Goal: Task Accomplishment & Management: Manage account settings

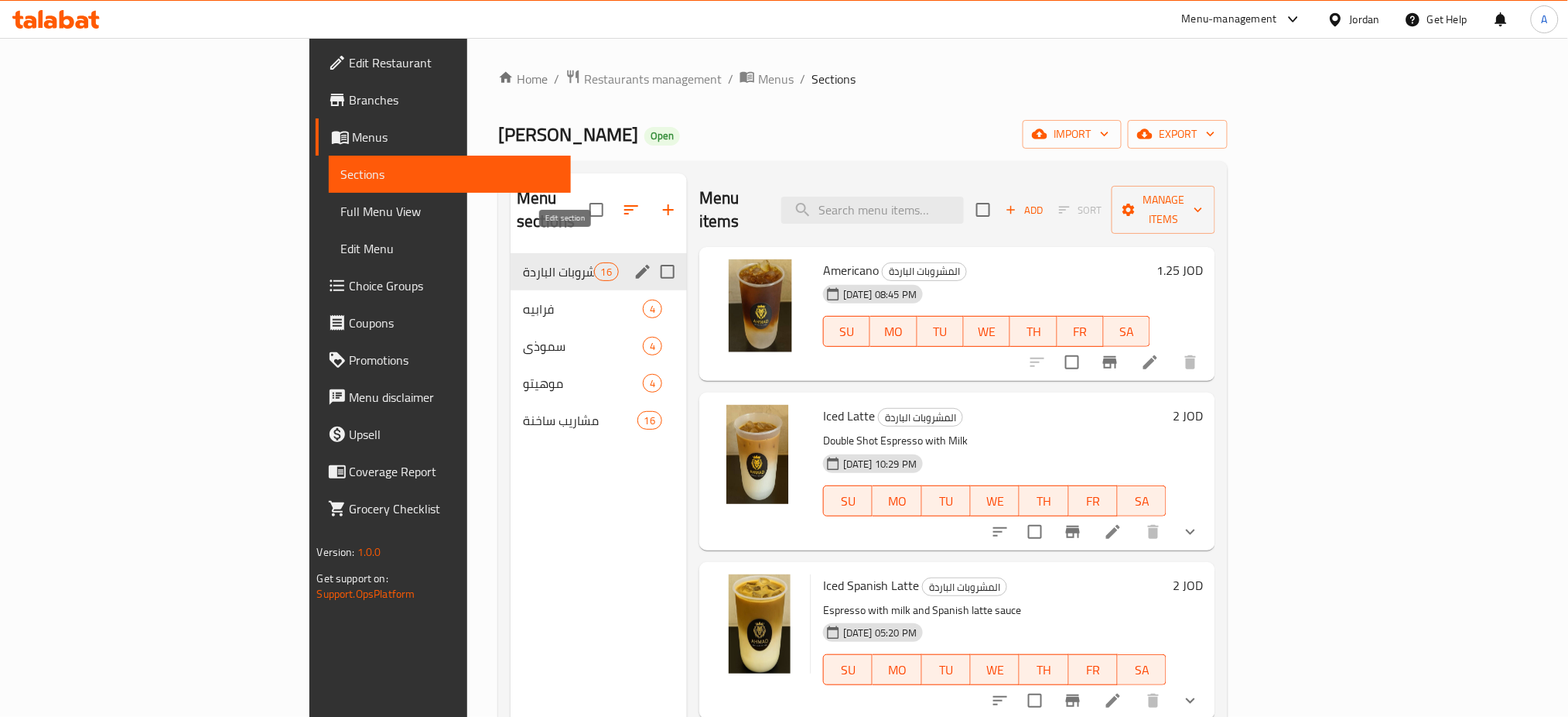
click at [636, 265] on icon "edit" at bounding box center [643, 272] width 14 height 14
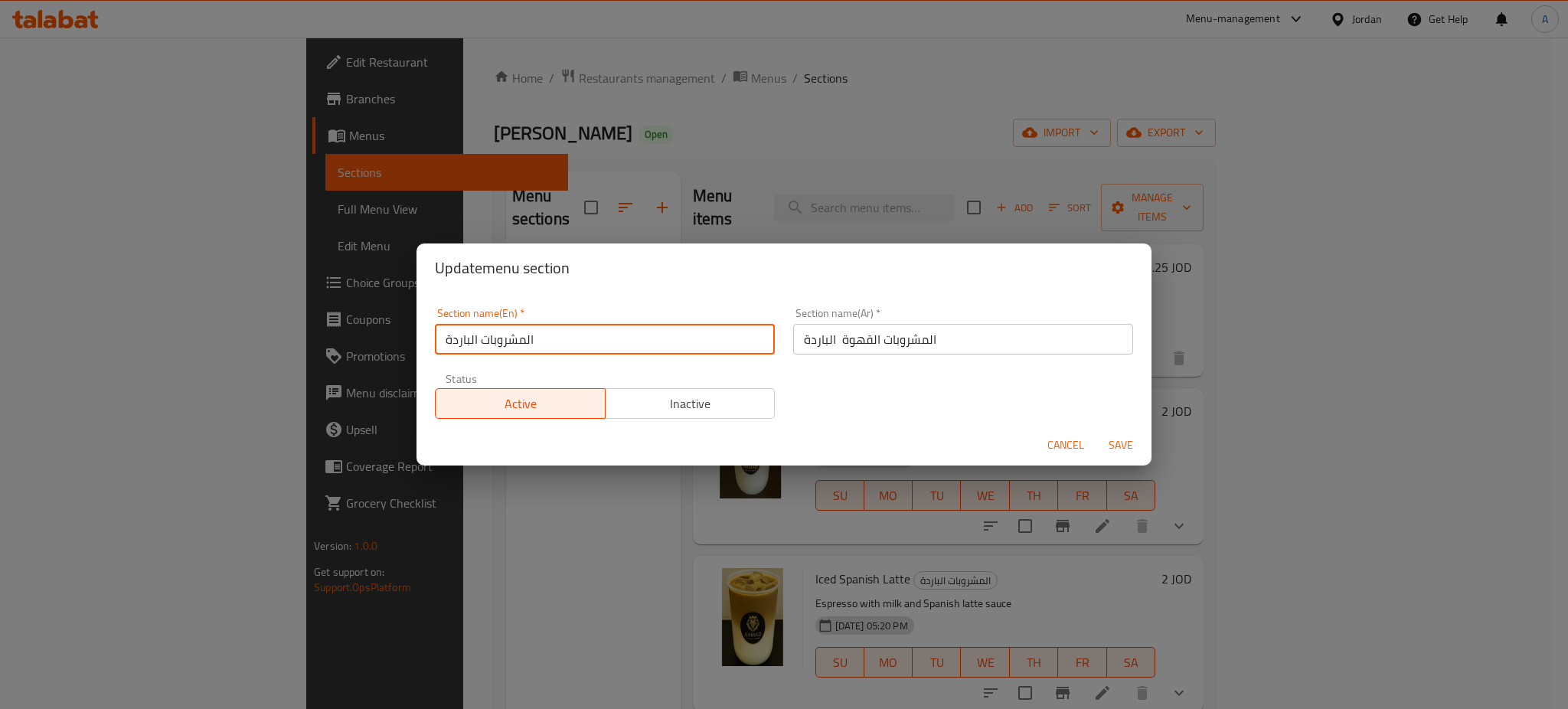
drag, startPoint x: 707, startPoint y: 343, endPoint x: 437, endPoint y: 290, distance: 275.2
click at [437, 290] on div "Update menu section Section name(En)   * المشروبات الباردة Section name(En) * S…" at bounding box center [784, 355] width 735 height 222
type input "Iced"
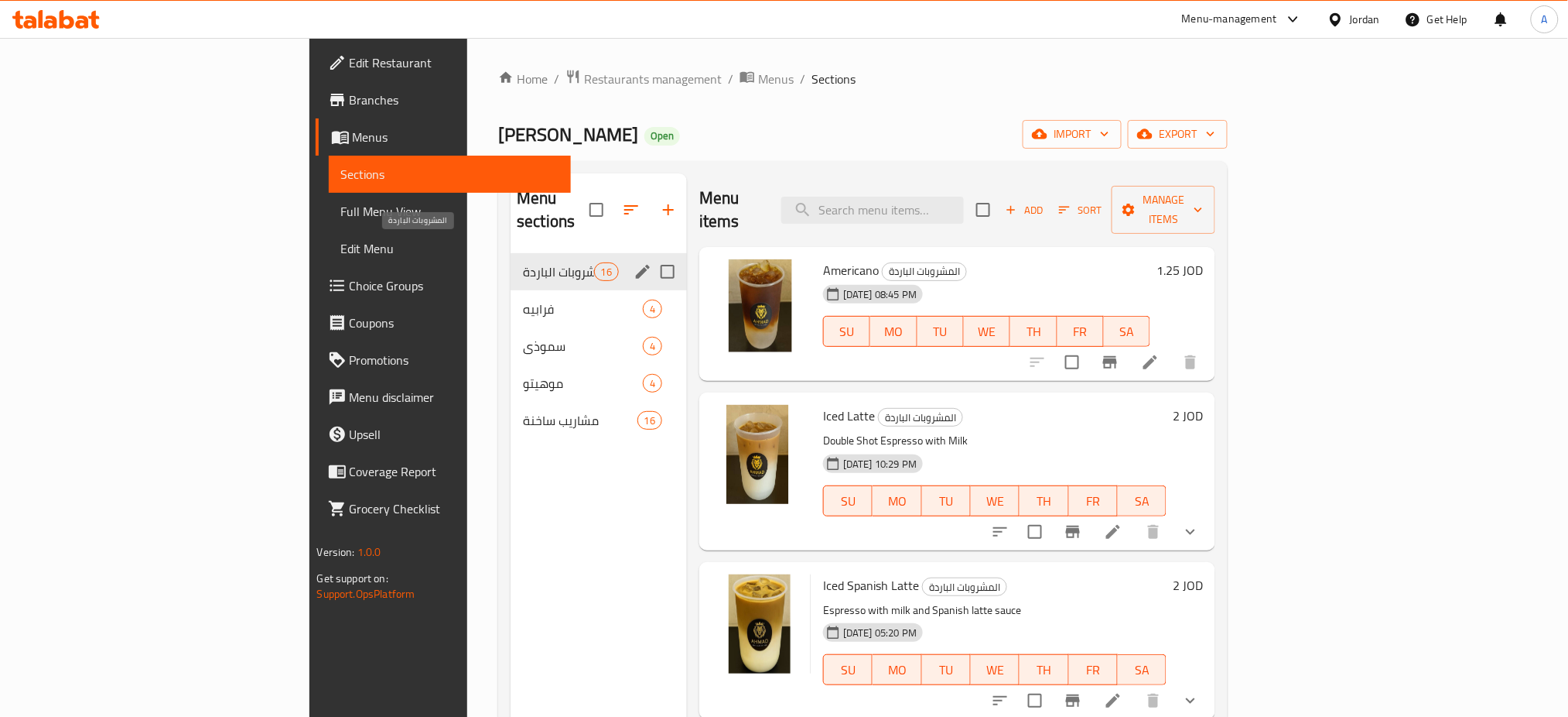
click at [523, 263] on span "المشروبات الباردة" at bounding box center [558, 272] width 70 height 19
click at [634, 263] on icon "edit" at bounding box center [643, 272] width 19 height 19
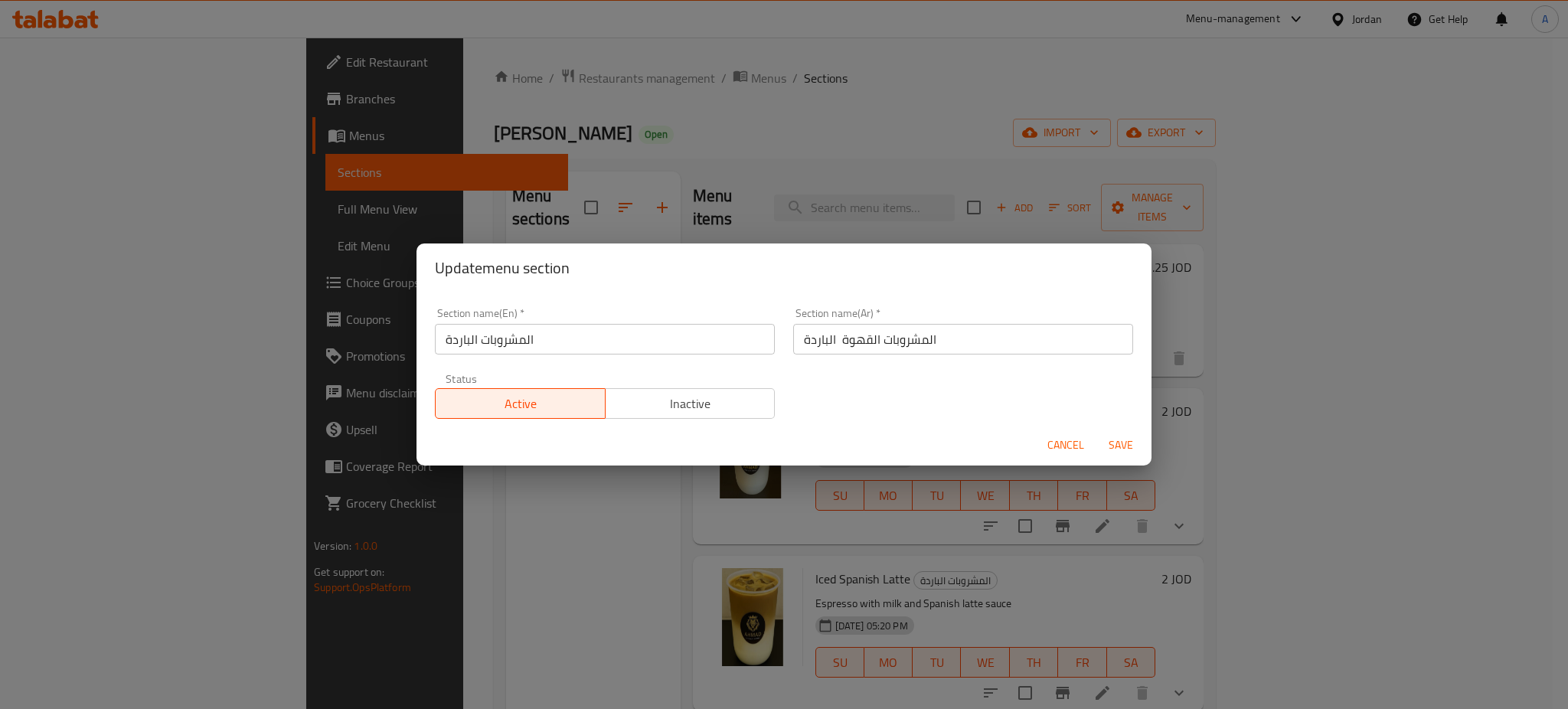
drag, startPoint x: 580, startPoint y: 350, endPoint x: 402, endPoint y: 319, distance: 180.7
click at [337, 342] on div "Update menu section Section name(En)   * المشروبات الباردة Section name(En) * S…" at bounding box center [784, 354] width 1568 height 709
type input "Iced Coffee"
click at [1144, 449] on button "Save" at bounding box center [1121, 445] width 49 height 28
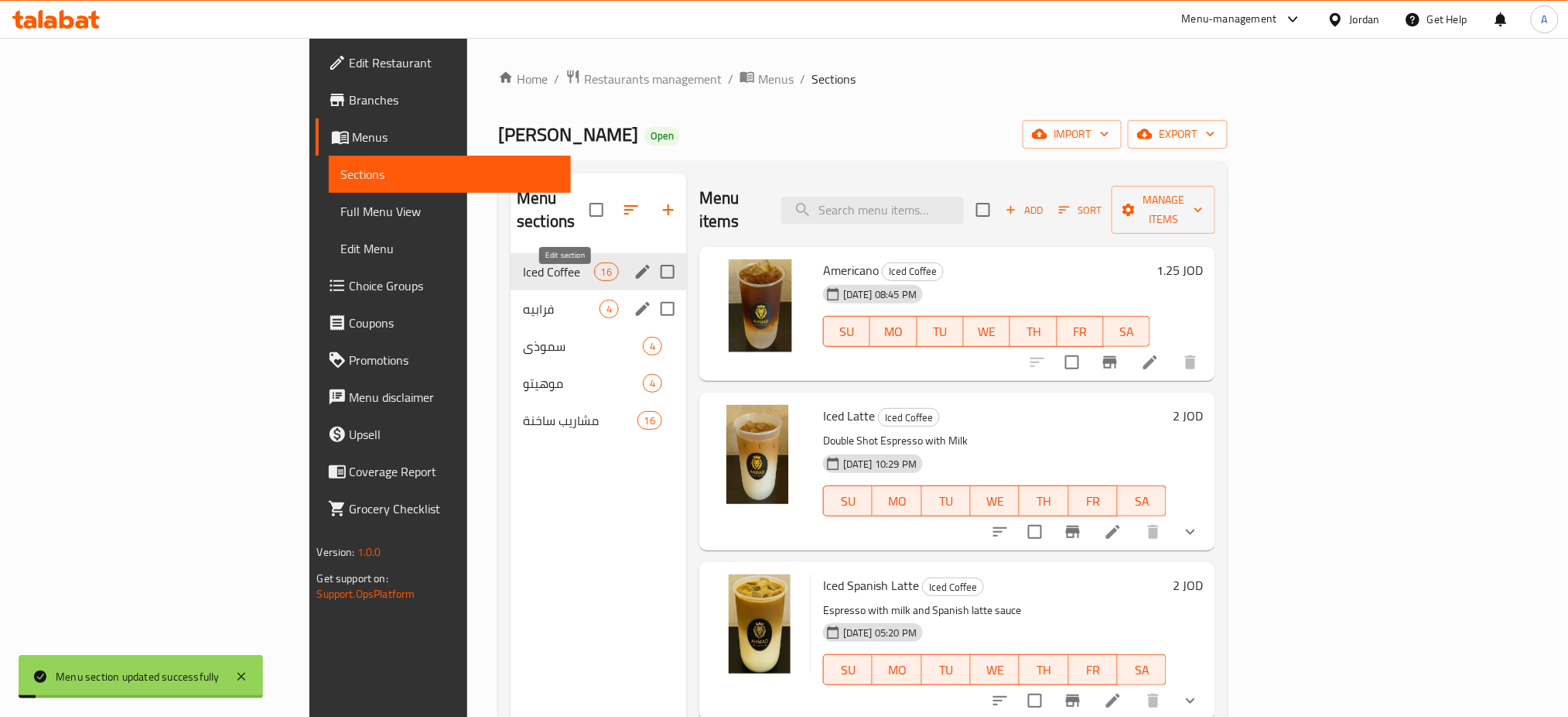
click at [636, 302] on icon "edit" at bounding box center [643, 309] width 14 height 14
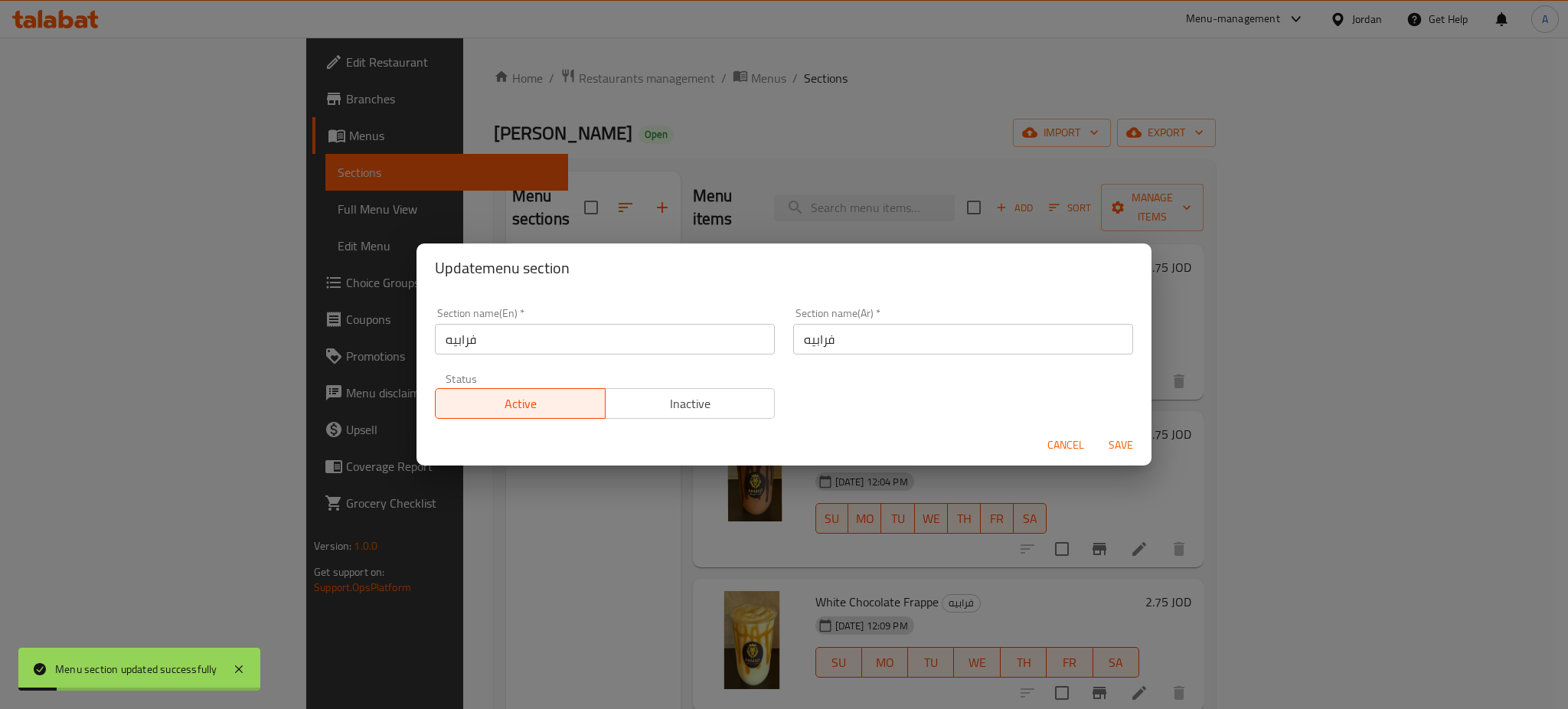
drag, startPoint x: 567, startPoint y: 319, endPoint x: 572, endPoint y: 335, distance: 16.8
click at [499, 327] on div "Section name(En)   * فرابيه Section name(En) *" at bounding box center [604, 330] width 340 height 47
drag, startPoint x: 572, startPoint y: 335, endPoint x: 146, endPoint y: 360, distance: 426.7
click at [160, 354] on div "Update menu section Section name(En)   * فرابيه Section name(En) * Section name…" at bounding box center [784, 354] width 1568 height 709
type input "Frappe"
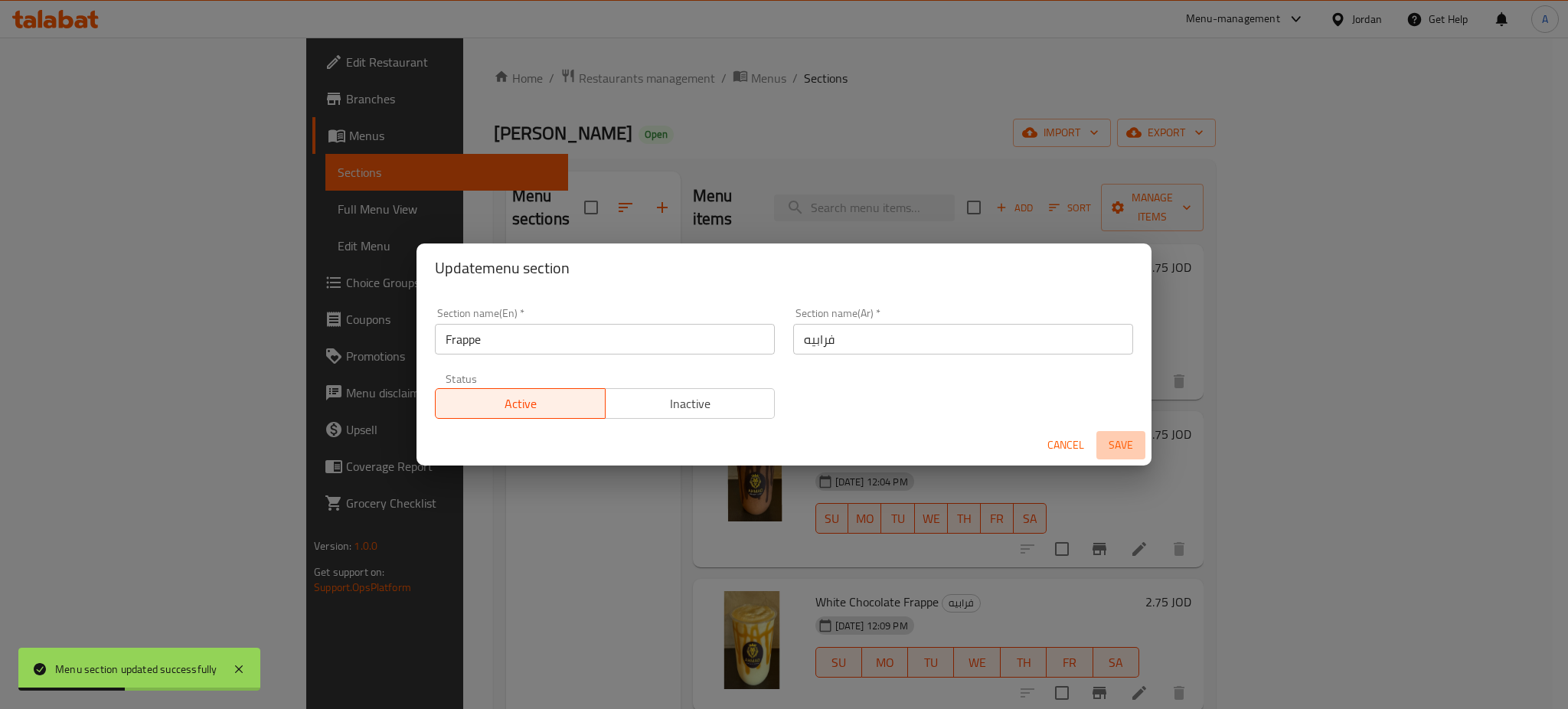
click at [1109, 441] on span "Save" at bounding box center [1121, 445] width 37 height 19
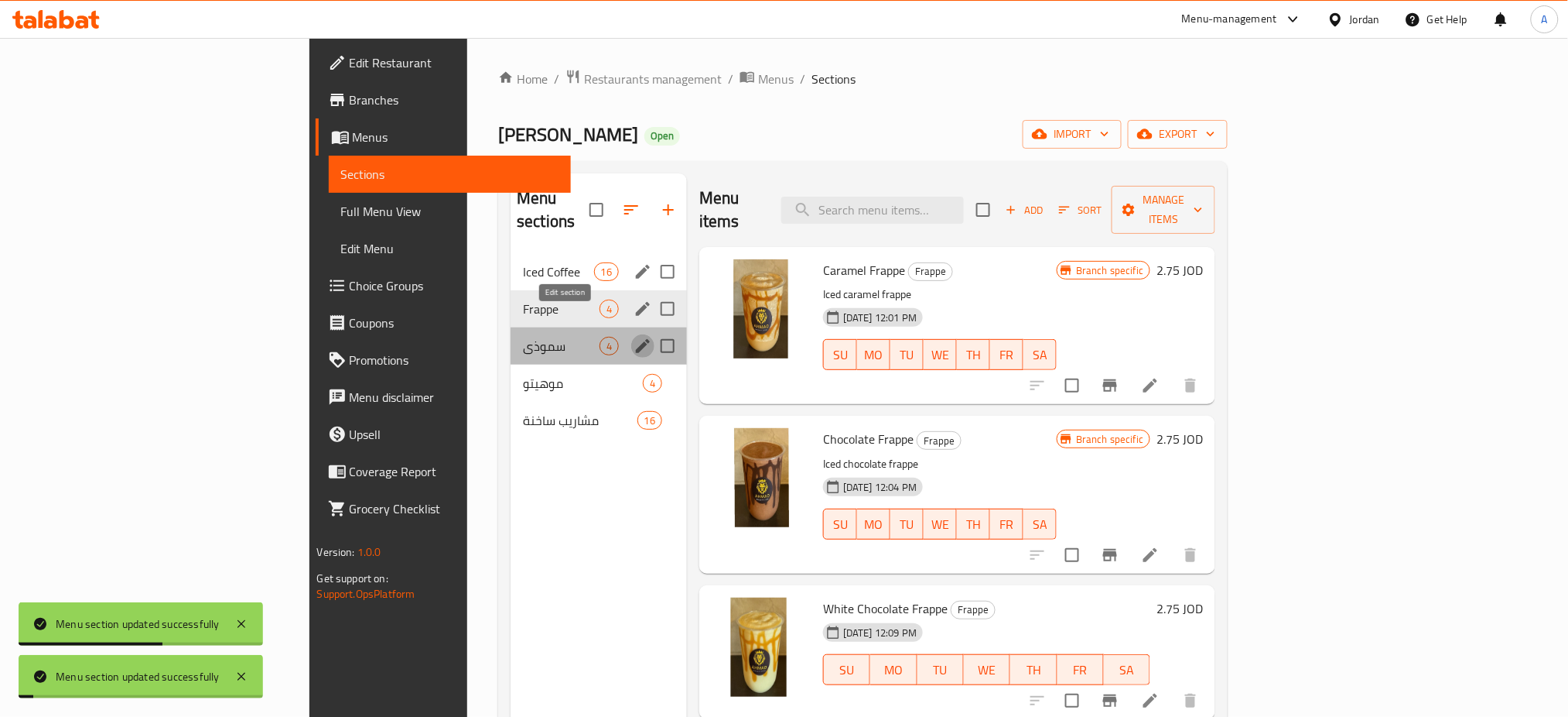
click at [631, 334] on button "edit" at bounding box center [643, 346] width 23 height 23
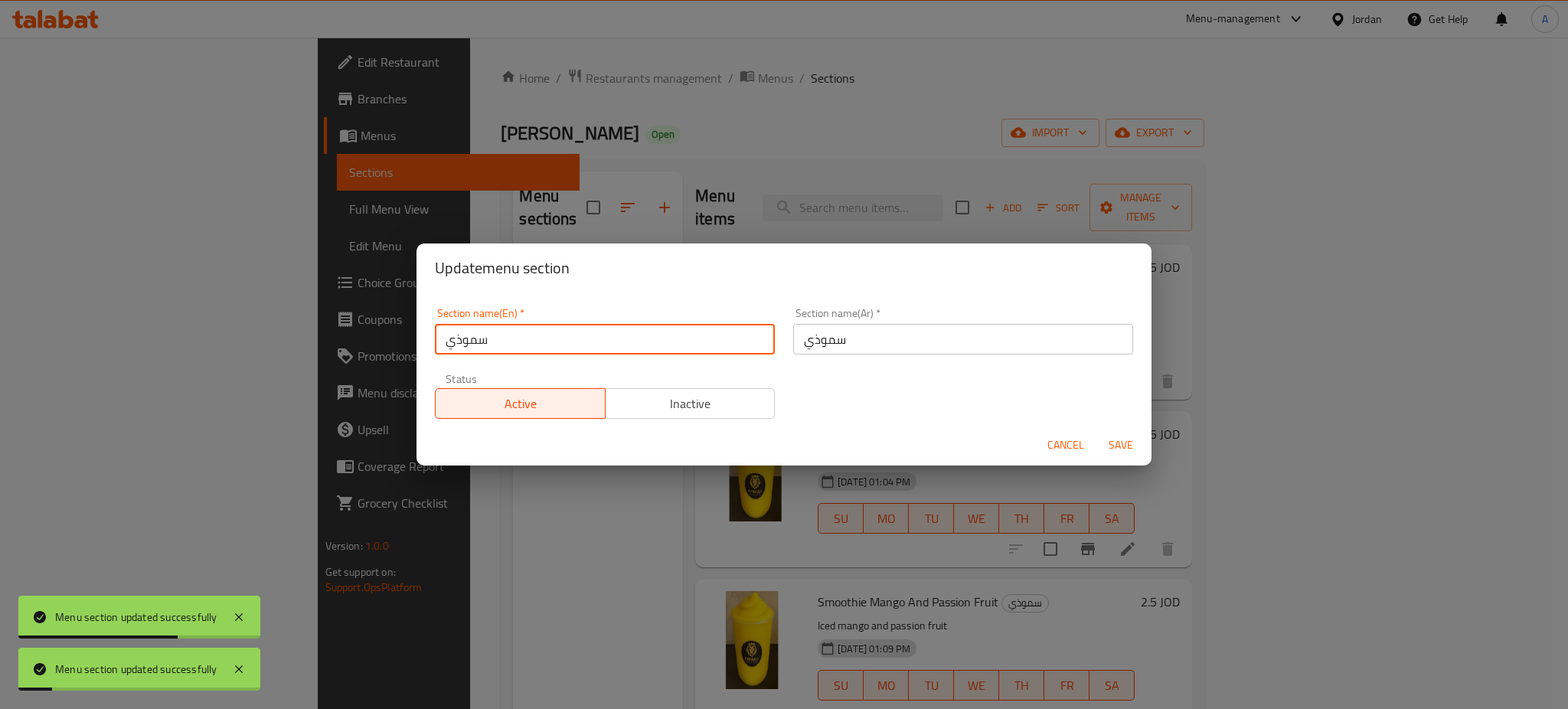
drag, startPoint x: 541, startPoint y: 346, endPoint x: 234, endPoint y: 346, distance: 307.0
click at [238, 356] on div "Update menu section Section name(En)   * سموذي Section name(En) * Section name(…" at bounding box center [784, 354] width 1568 height 709
type input "Smoothies"
click at [1112, 444] on span "Save" at bounding box center [1121, 445] width 37 height 19
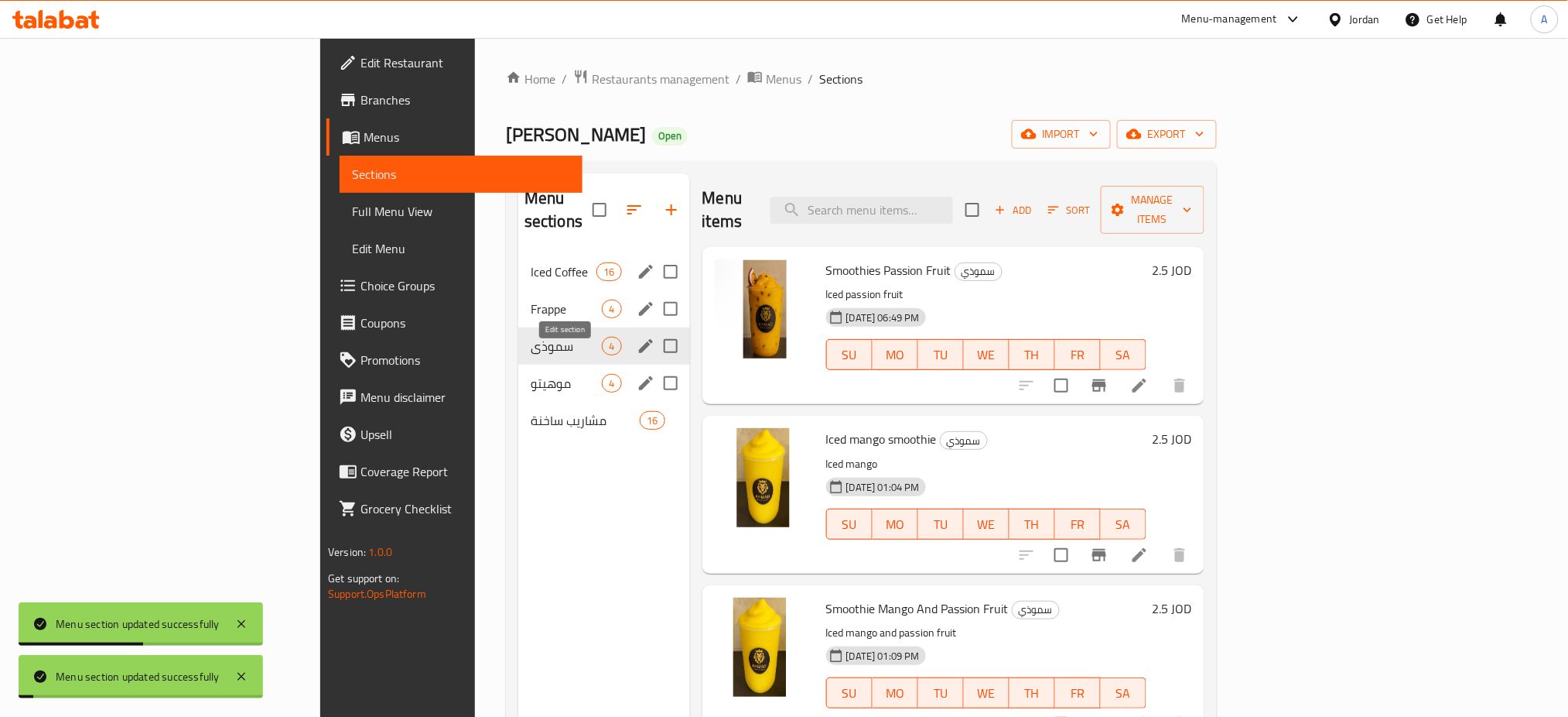
click at [639, 376] on icon "edit" at bounding box center [646, 383] width 14 height 14
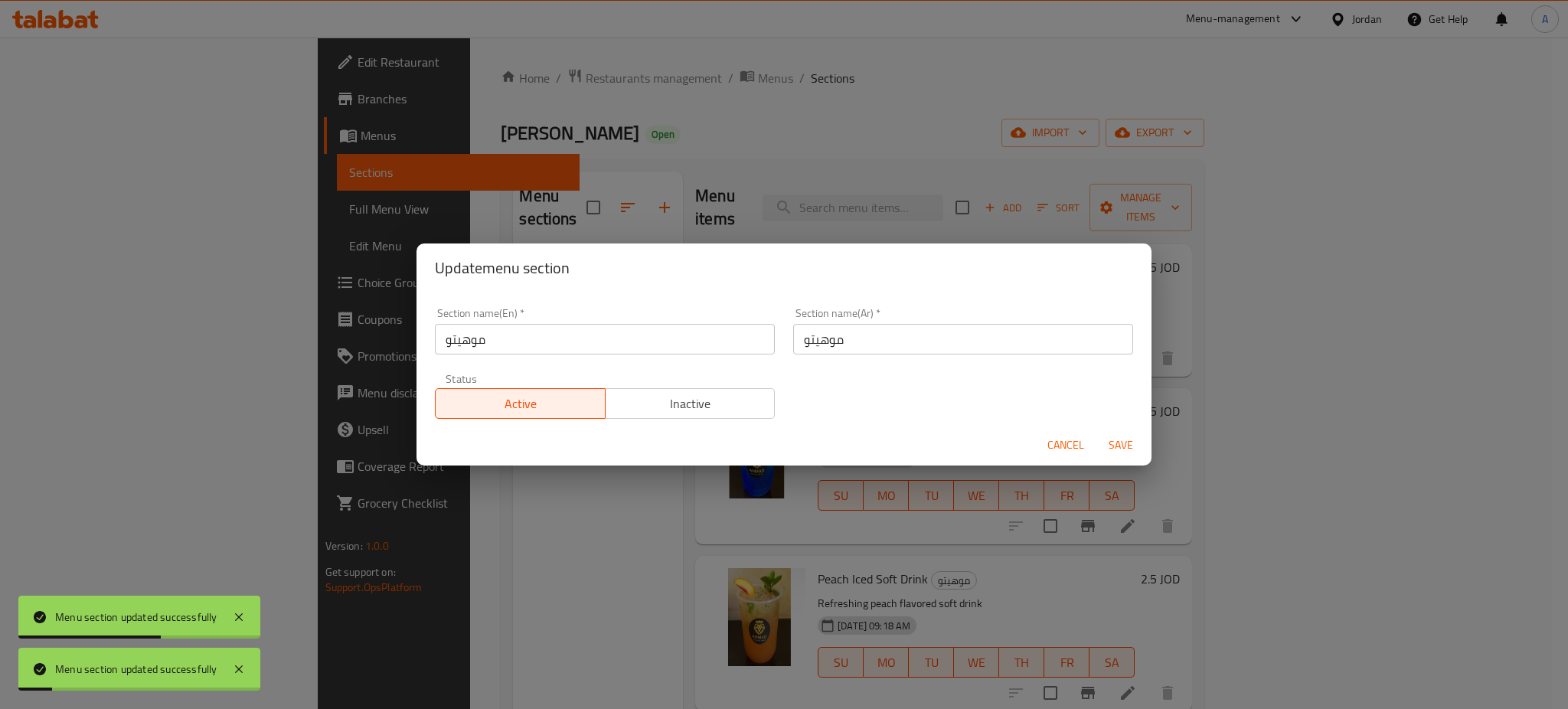
drag, startPoint x: 618, startPoint y: 346, endPoint x: 100, endPoint y: 407, distance: 521.6
click at [411, 359] on div "Update menu section Section name(En)   * موهيتو Section name(En) * Section name…" at bounding box center [784, 354] width 1568 height 709
type input "Mojito"
click at [1106, 438] on span "Save" at bounding box center [1121, 445] width 37 height 19
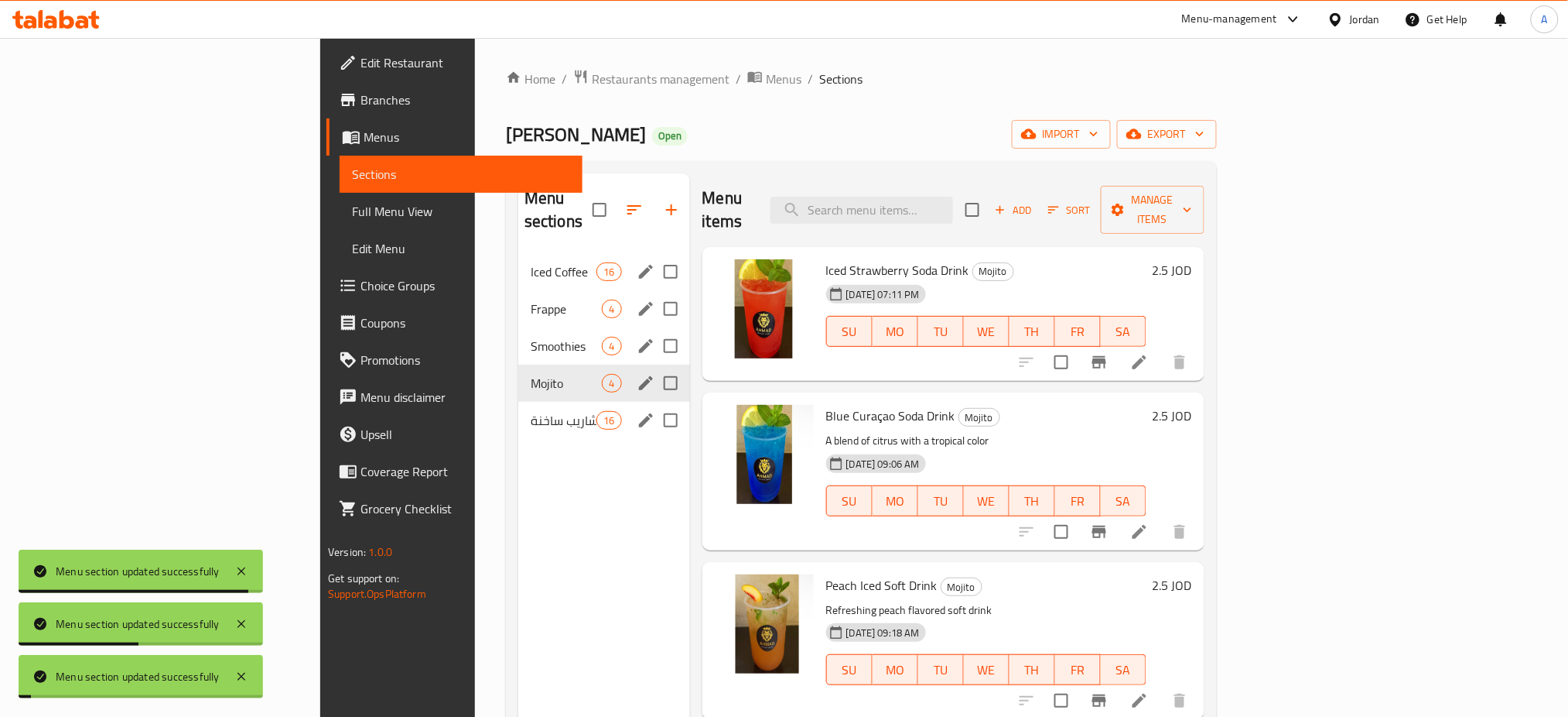
click at [637, 411] on icon "edit" at bounding box center [646, 420] width 19 height 19
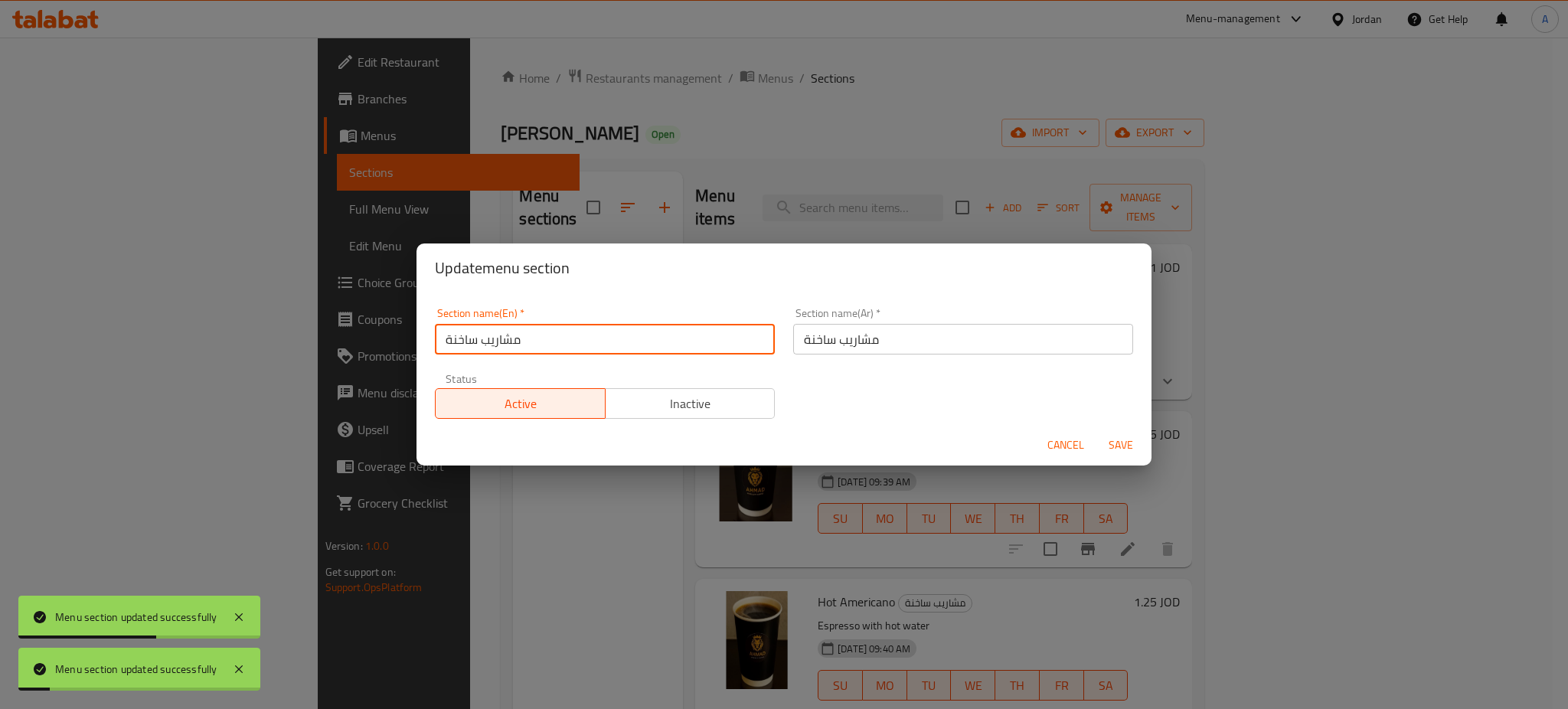
drag, startPoint x: 491, startPoint y: 318, endPoint x: 113, endPoint y: 285, distance: 379.4
click at [113, 285] on div "Update menu section Section name(En)   * مشاريب ساخنة Section name(En) * Sectio…" at bounding box center [784, 354] width 1568 height 709
type input "Hot Drinks"
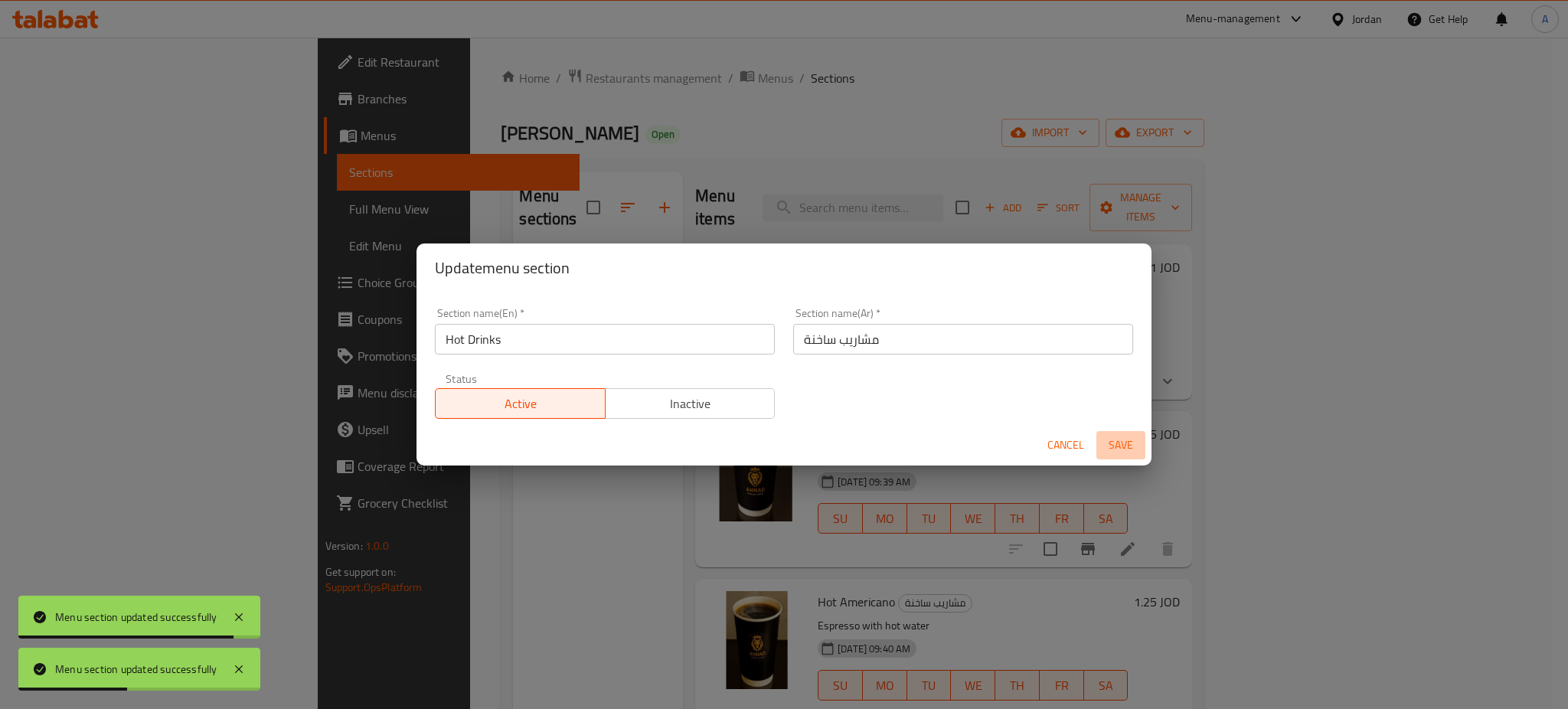
click at [1115, 446] on span "Save" at bounding box center [1121, 445] width 37 height 19
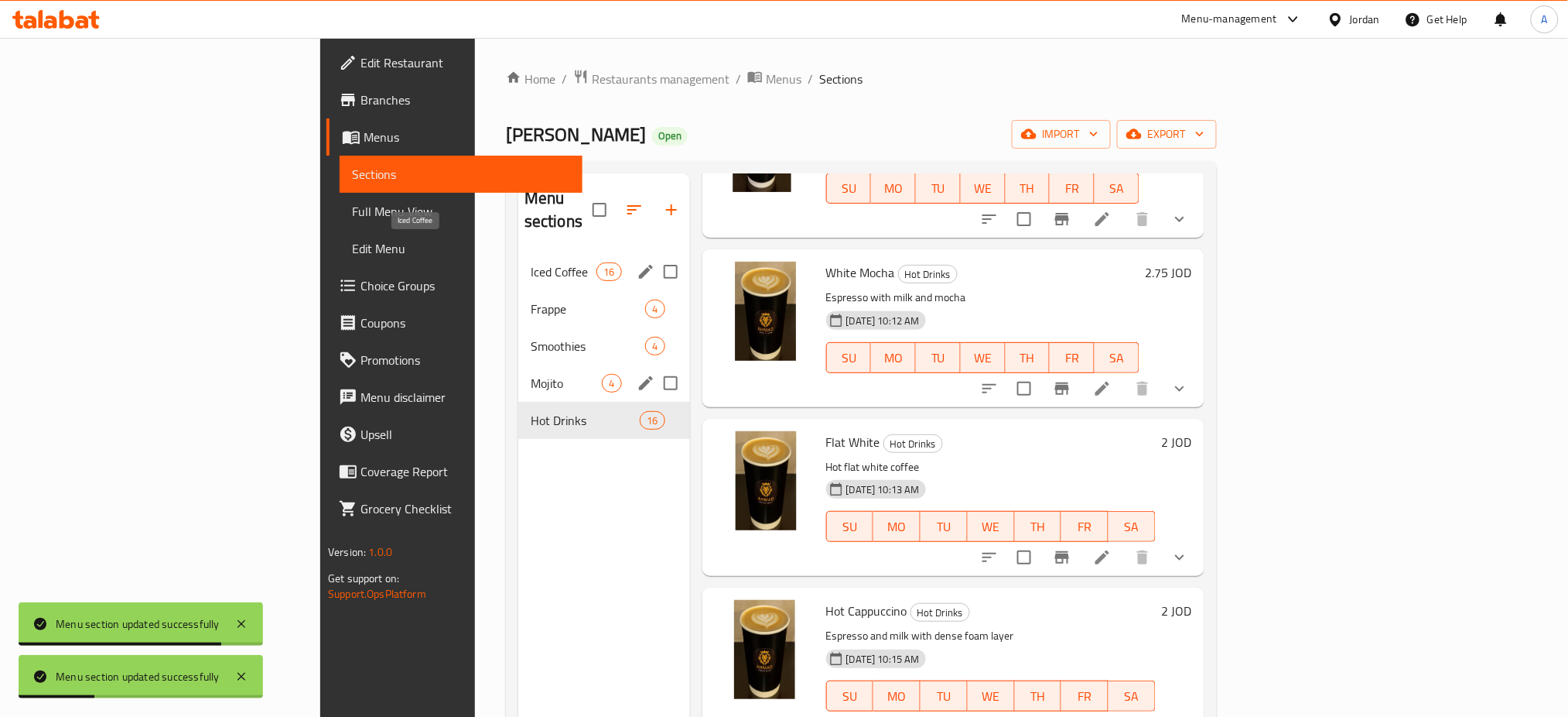
click at [531, 263] on span "Iced Coffee" at bounding box center [563, 272] width 66 height 19
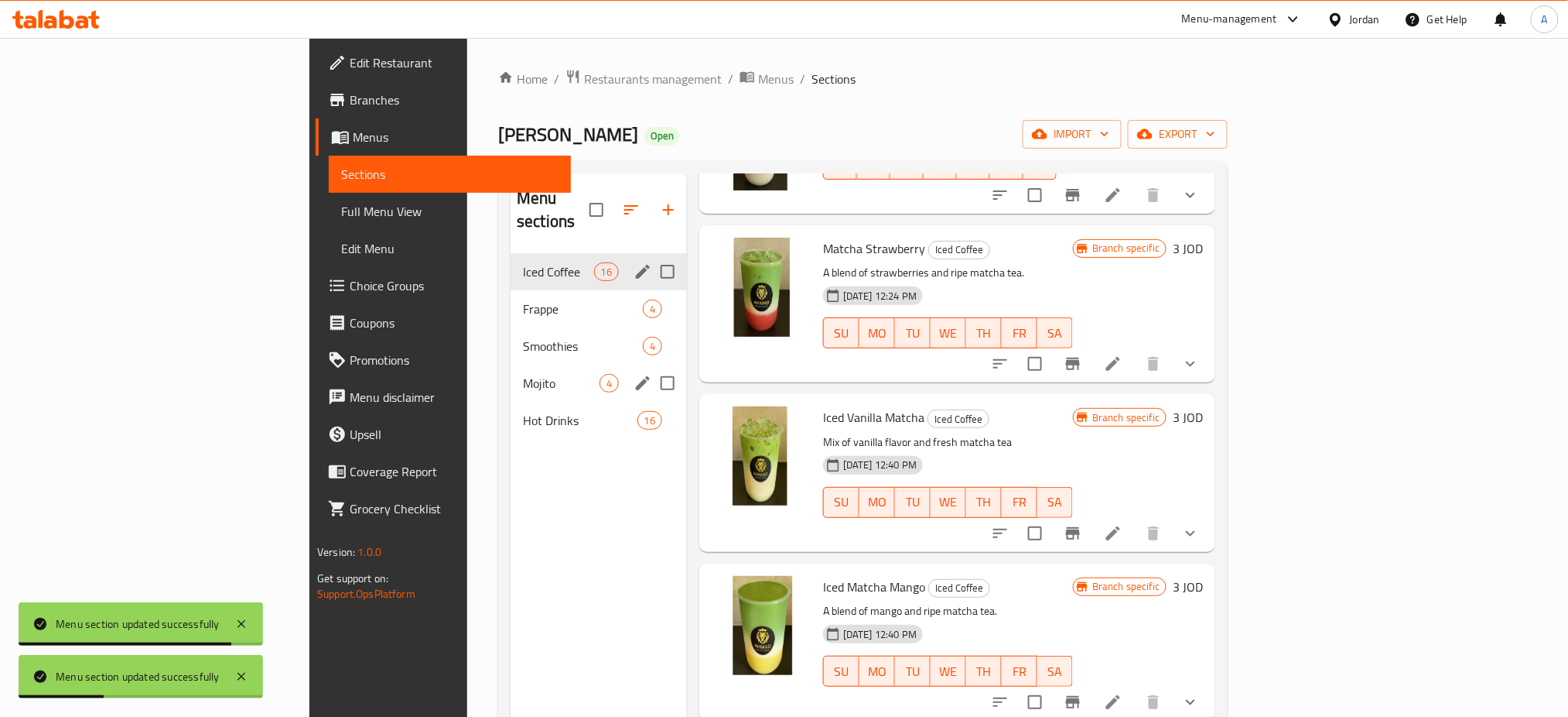
scroll to position [1980, 0]
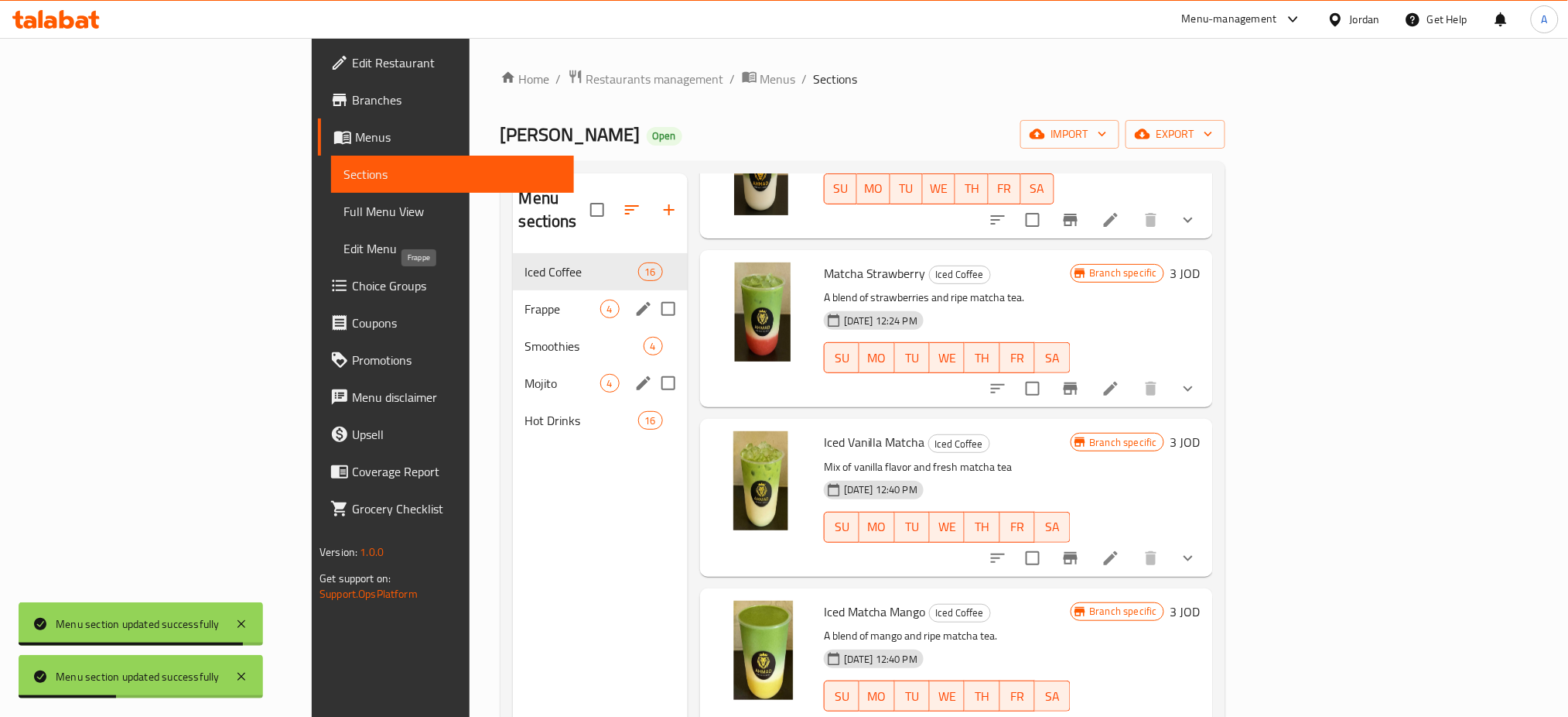
click at [525, 299] on span "Frappe" at bounding box center [562, 309] width 75 height 19
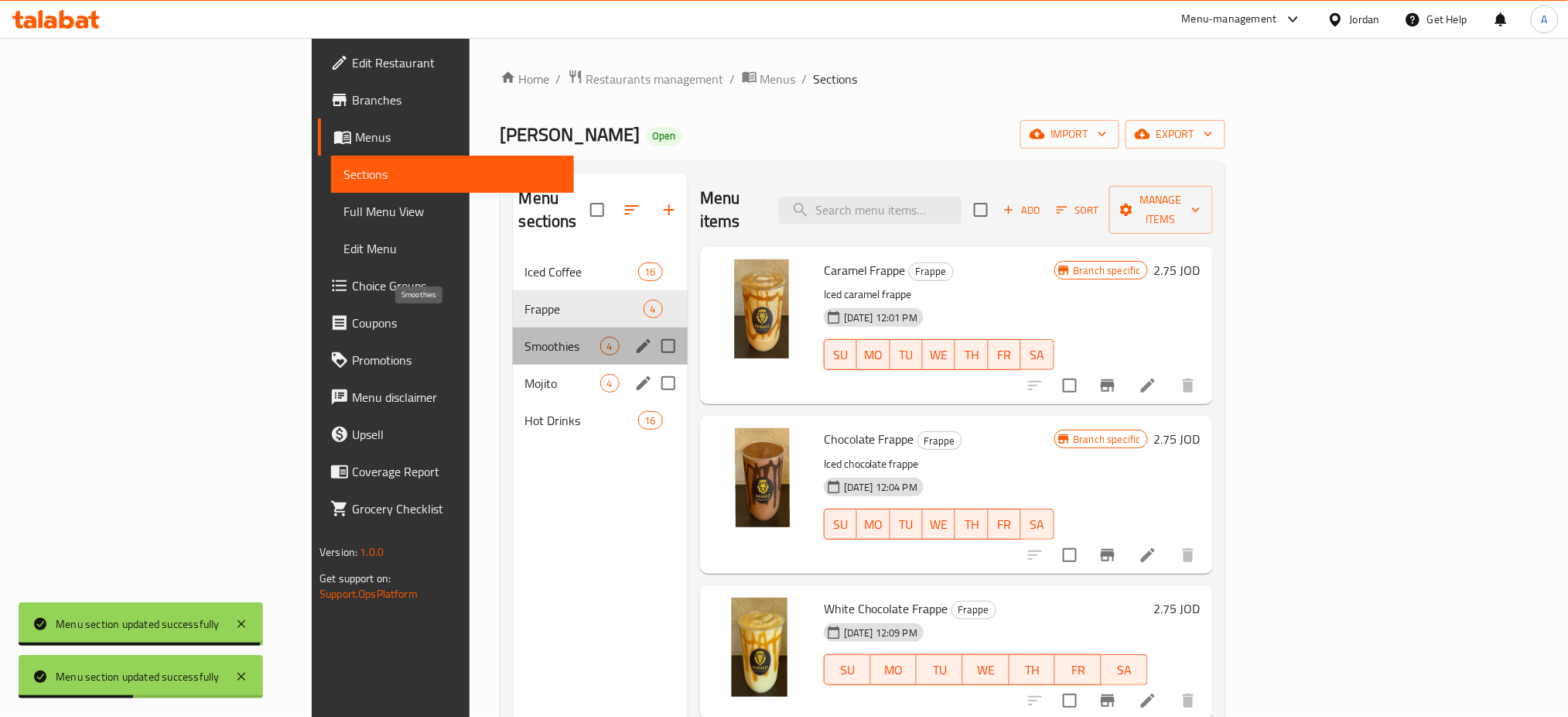
click at [525, 336] on span "Smoothies" at bounding box center [562, 346] width 75 height 19
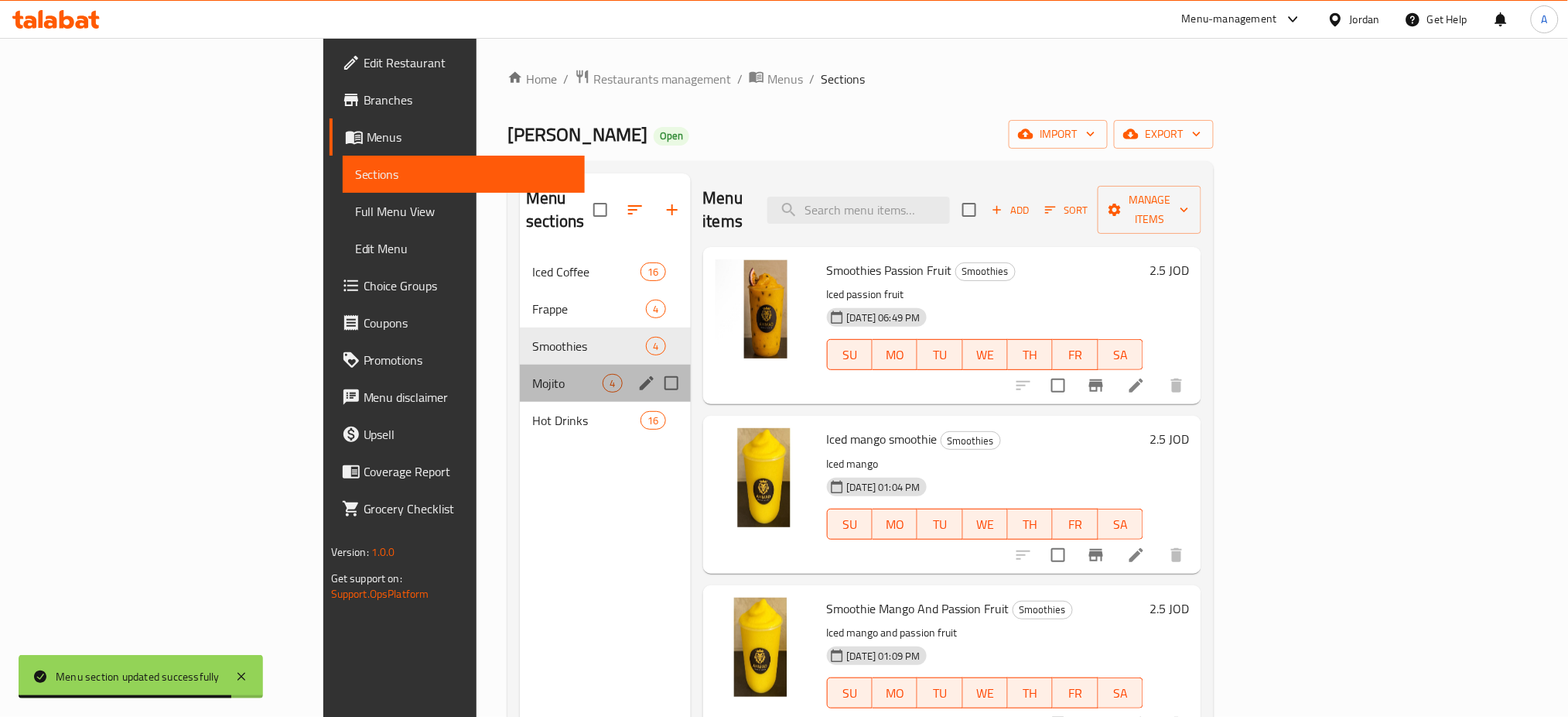
click at [520, 364] on div "Mojito 4" at bounding box center [605, 383] width 170 height 37
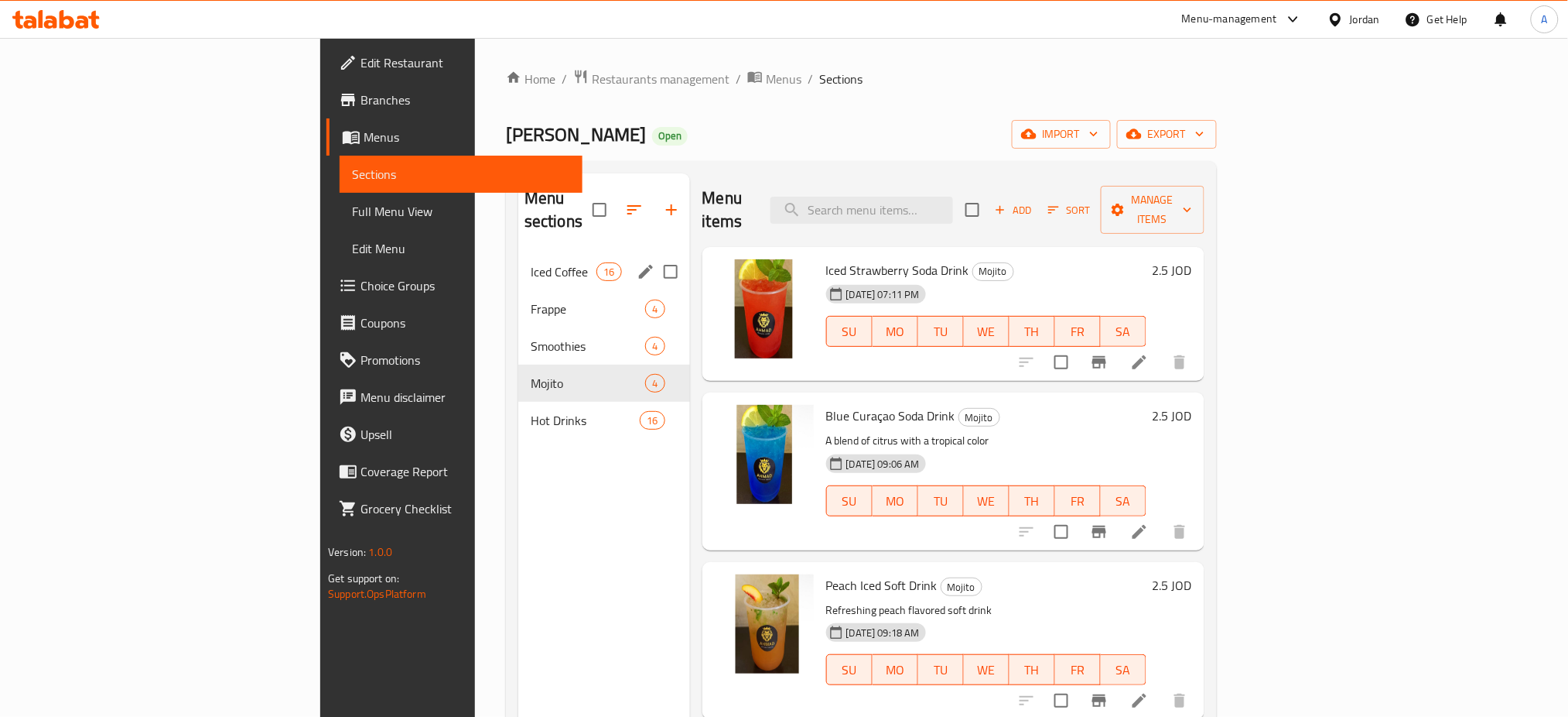
click at [531, 263] on span "Iced Coffee" at bounding box center [563, 272] width 66 height 19
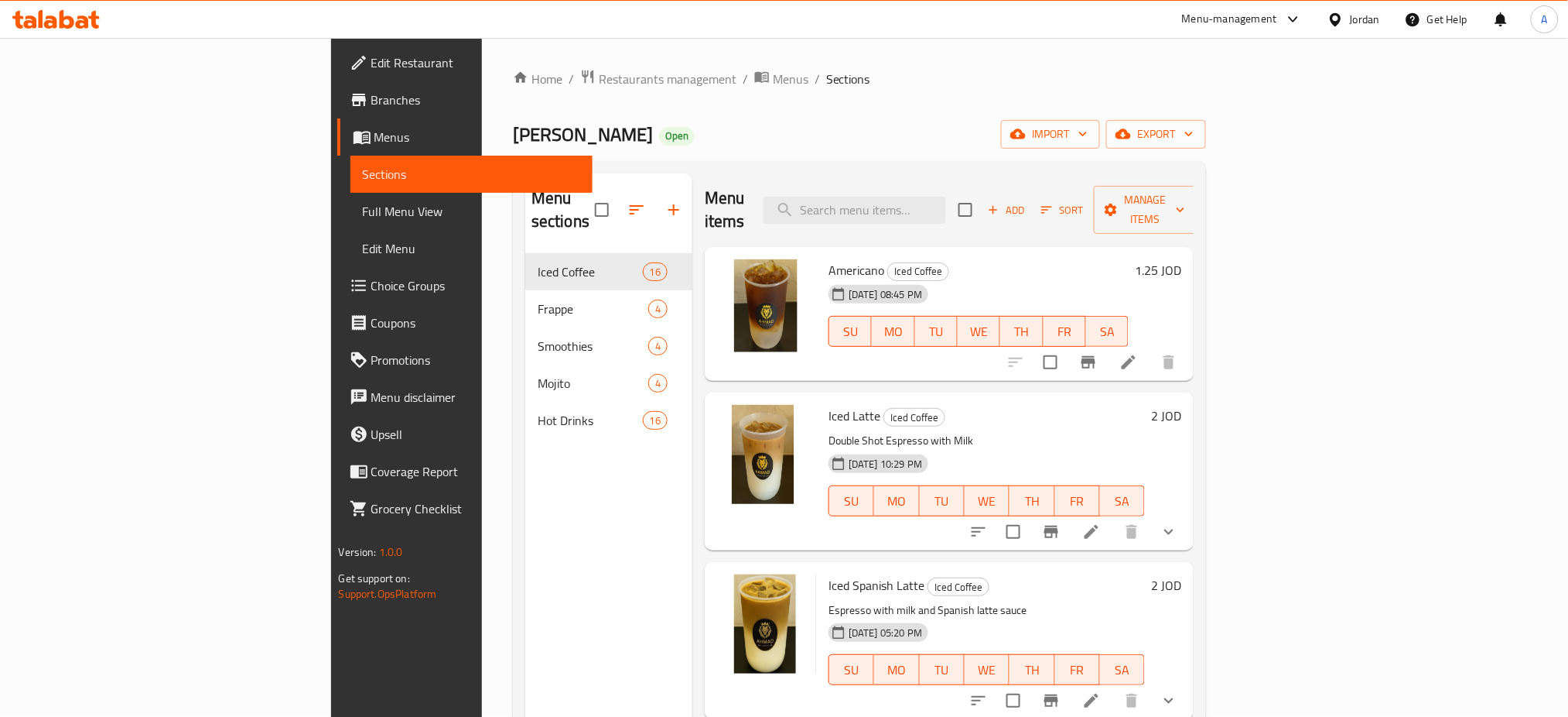
click at [513, 128] on span "[PERSON_NAME]" at bounding box center [583, 134] width 140 height 35
click at [773, 75] on span "Menus" at bounding box center [791, 79] width 36 height 19
